Goal: Find specific page/section

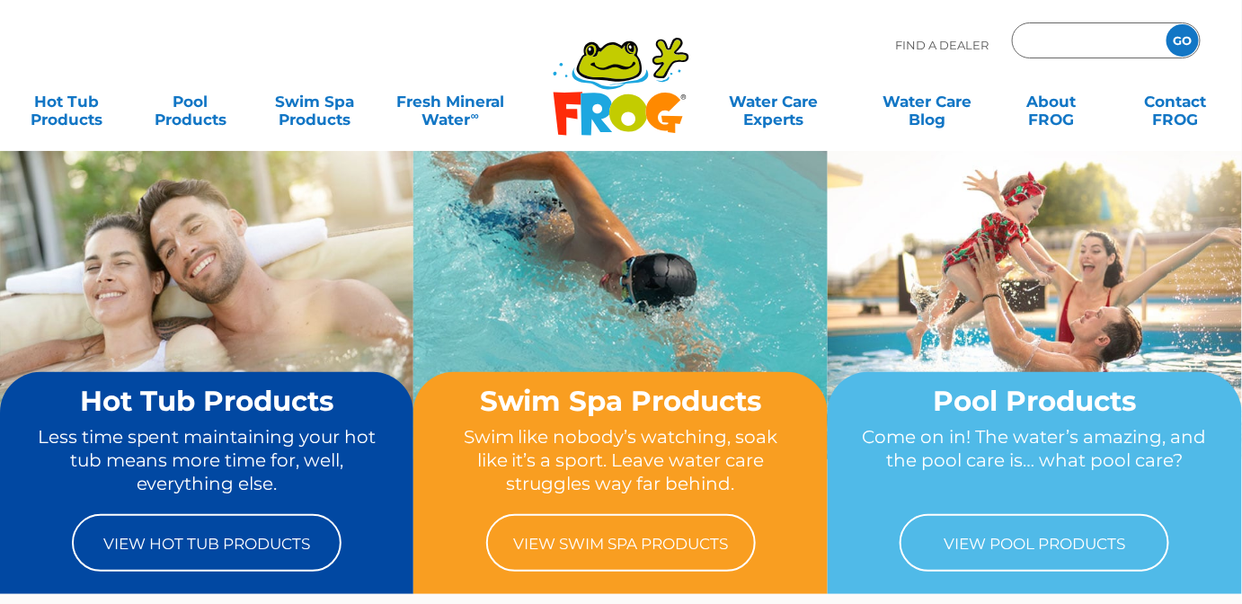
click at [1094, 32] on input "Zip Code Form" at bounding box center [1086, 41] width 121 height 26
type input "03246"
click at [1167, 24] on input "GO" at bounding box center [1183, 40] width 32 height 32
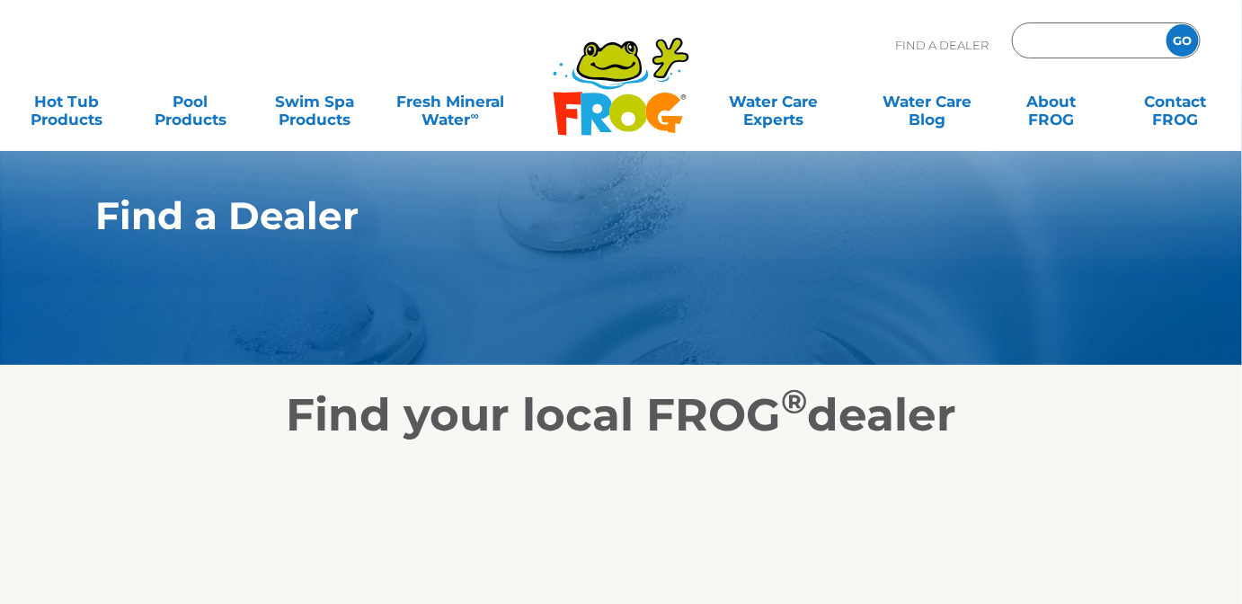
click at [1076, 37] on input "Zip Code Form" at bounding box center [1086, 41] width 121 height 26
type input "55436"
click at [1167, 24] on input "GO" at bounding box center [1183, 40] width 32 height 32
